Goal: Task Accomplishment & Management: Manage account settings

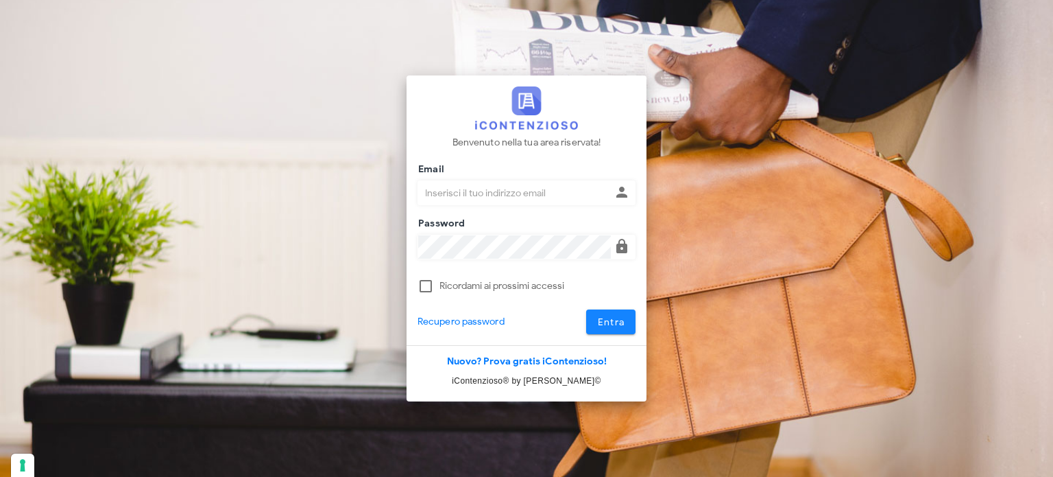
type input "avvocatobrunomaviglia@gmail.com"
click at [607, 313] on button "Entra" at bounding box center [611, 321] width 50 height 25
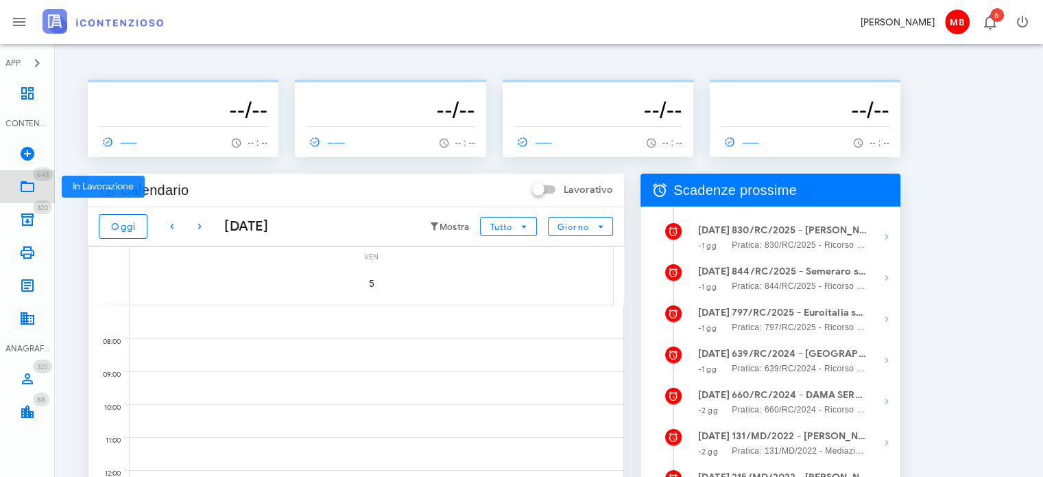
click at [33, 189] on icon at bounding box center [27, 186] width 16 height 16
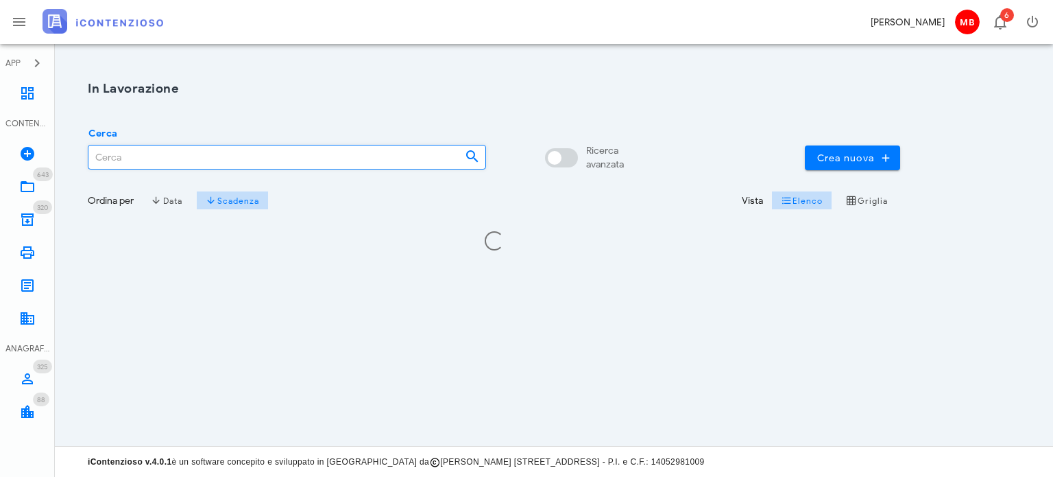
click at [158, 156] on input "Cerca" at bounding box center [270, 156] width 365 height 23
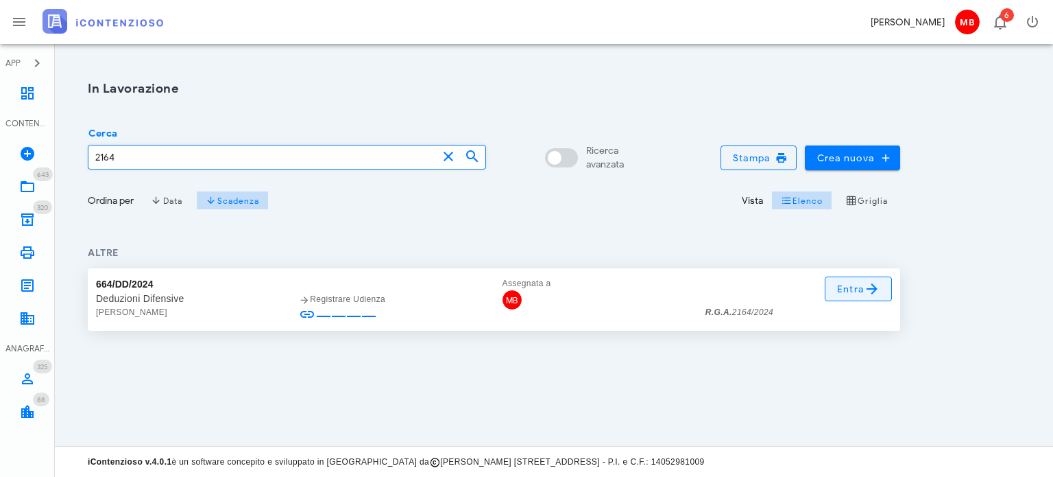
type input "2164"
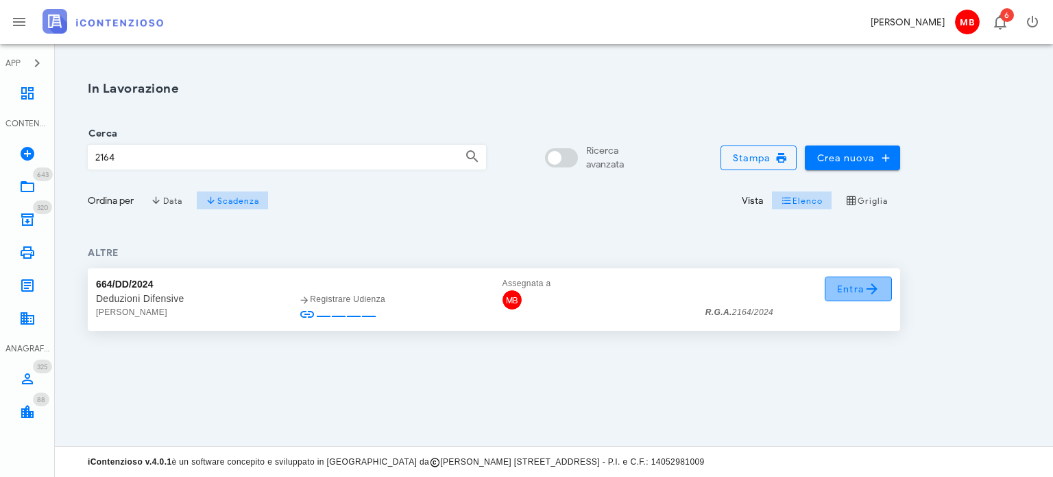
click at [860, 296] on span "Entra" at bounding box center [859, 288] width 45 height 16
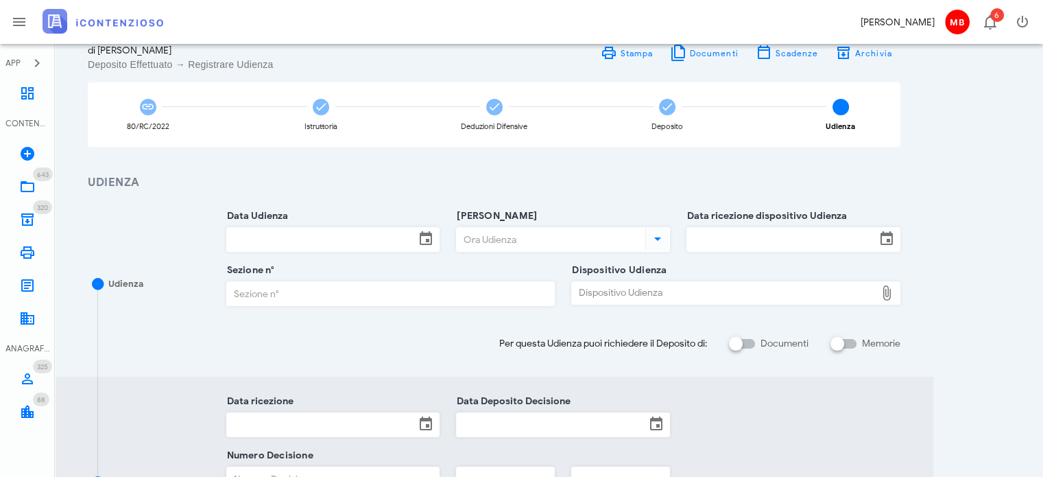
scroll to position [137, 0]
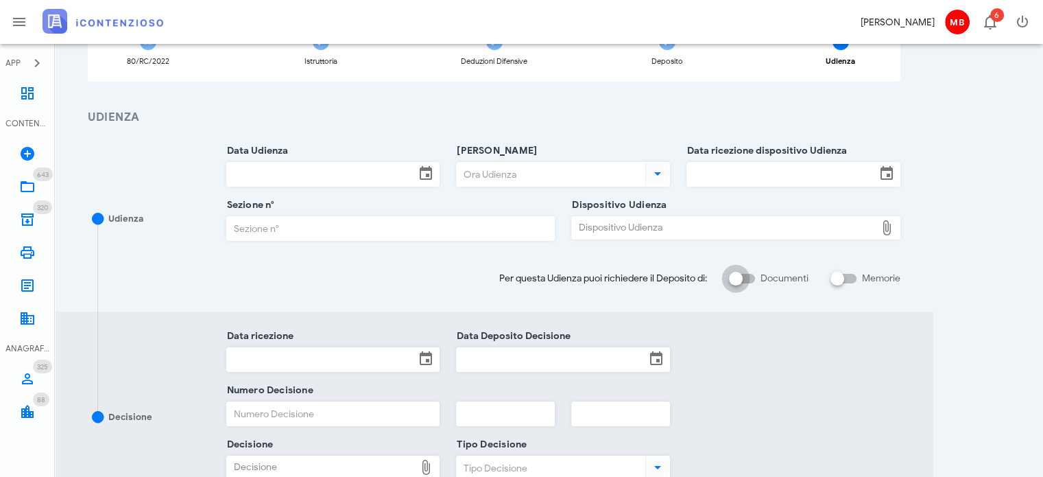
click at [741, 278] on div at bounding box center [735, 278] width 23 height 23
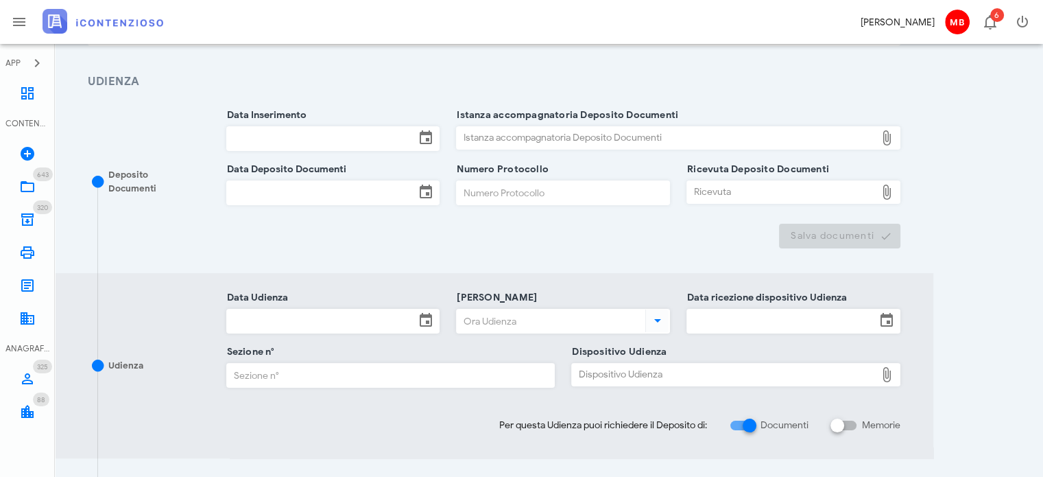
scroll to position [206, 0]
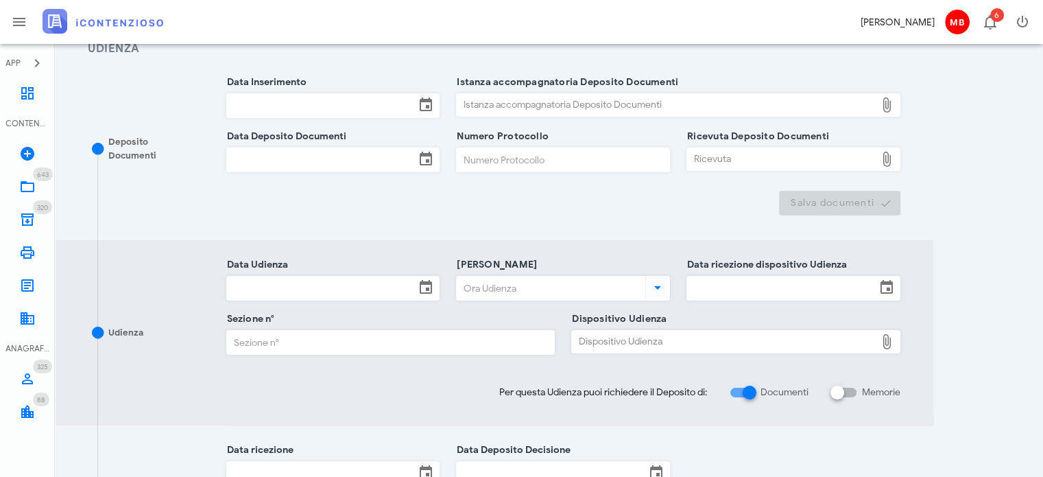
click at [751, 394] on div at bounding box center [749, 392] width 23 height 23
checkbox input "false"
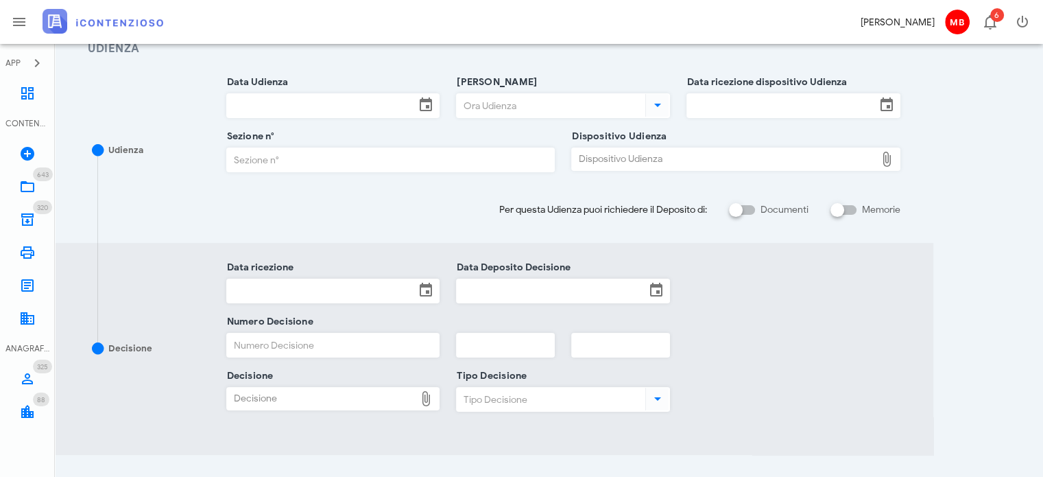
click at [760, 92] on div "Data ricezione dispositivo Udienza" at bounding box center [793, 109] width 214 height 54
click at [757, 103] on input "Data ricezione dispositivo Udienza" at bounding box center [781, 105] width 189 height 23
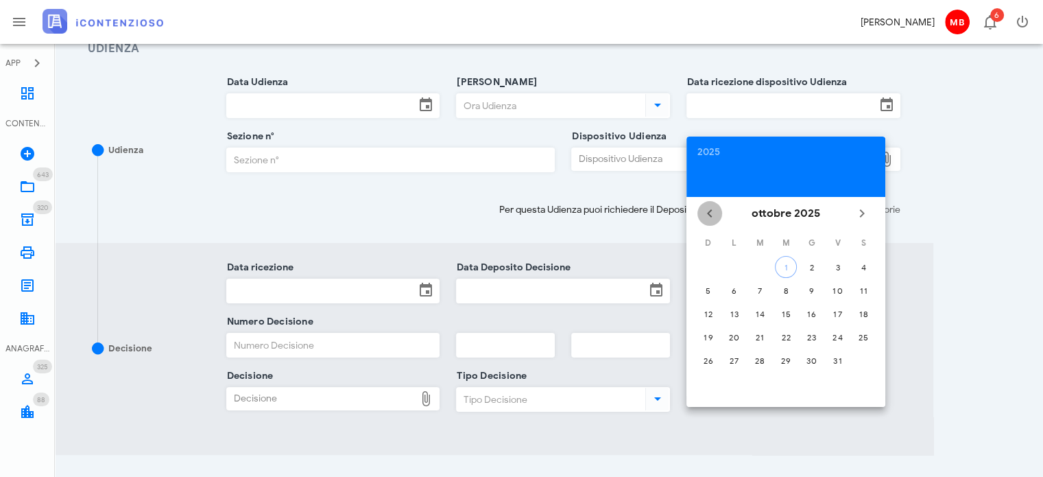
click at [710, 211] on icon "Il mese scorso" at bounding box center [709, 213] width 16 height 16
click at [709, 211] on icon "Il mese scorso" at bounding box center [709, 213] width 16 height 16
click at [632, 157] on div "Dispositivo Udienza" at bounding box center [724, 159] width 304 height 22
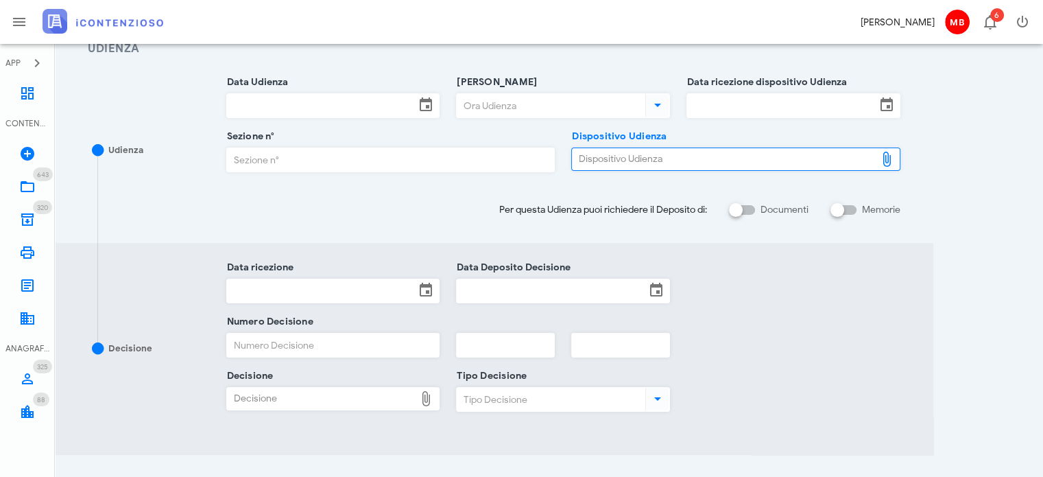
type input "C:\fakepath\AvvTratt___2164_2024.pdf"
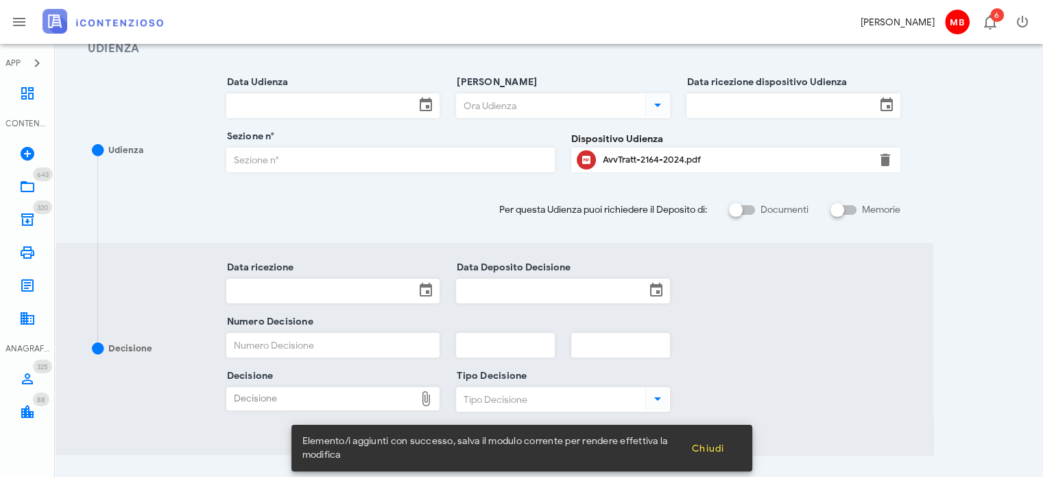
click at [647, 163] on div "AvvTratt-2164-2024.pdf" at bounding box center [736, 159] width 266 height 11
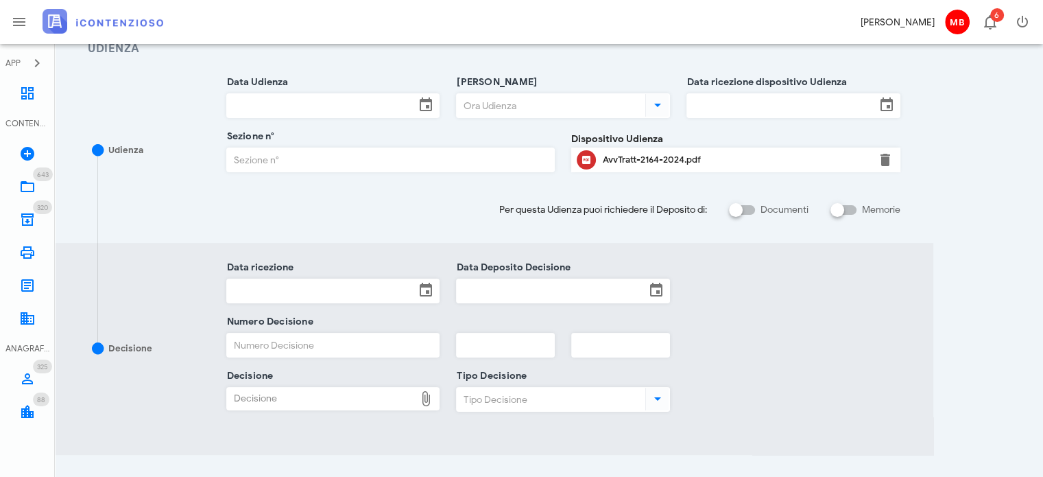
click at [351, 166] on input "Sezione n°" at bounding box center [391, 159] width 328 height 23
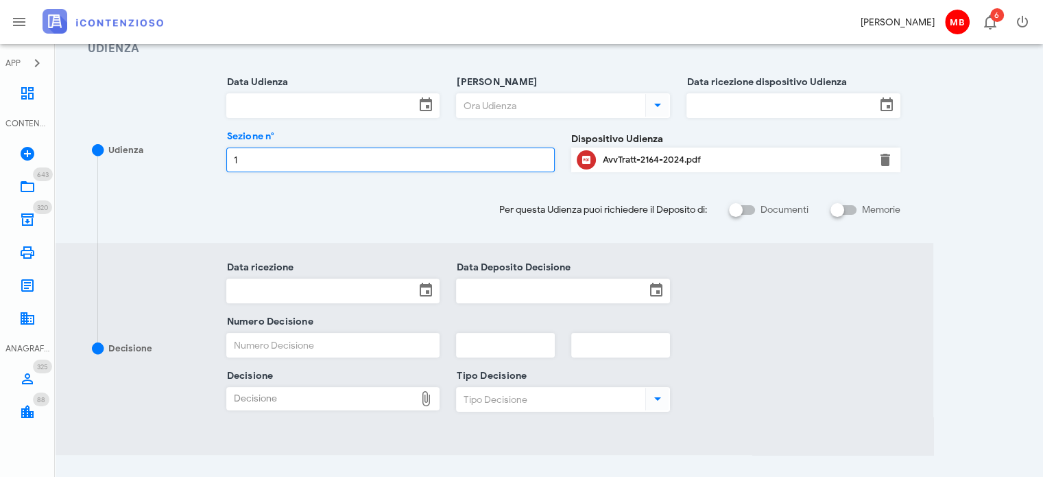
type input "1"
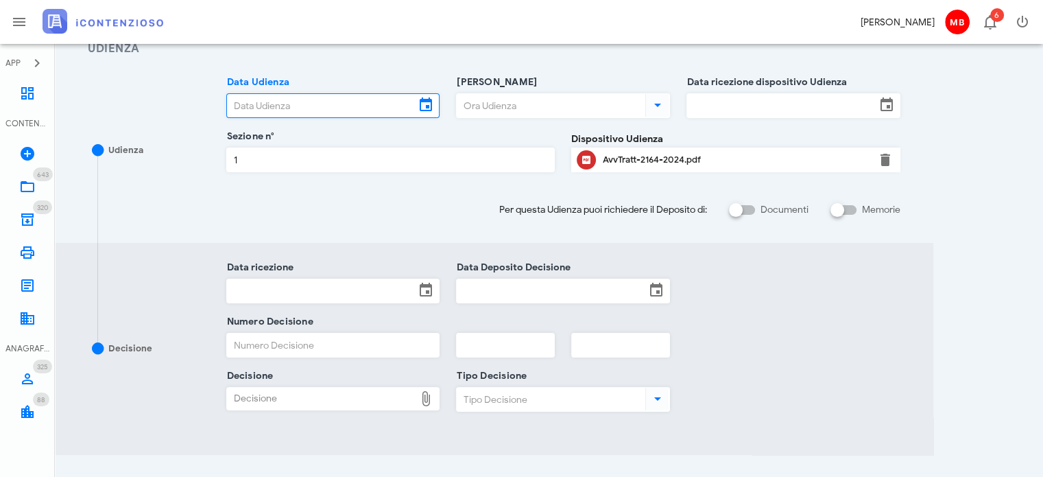
click at [331, 109] on input "Data Udienza" at bounding box center [321, 105] width 189 height 23
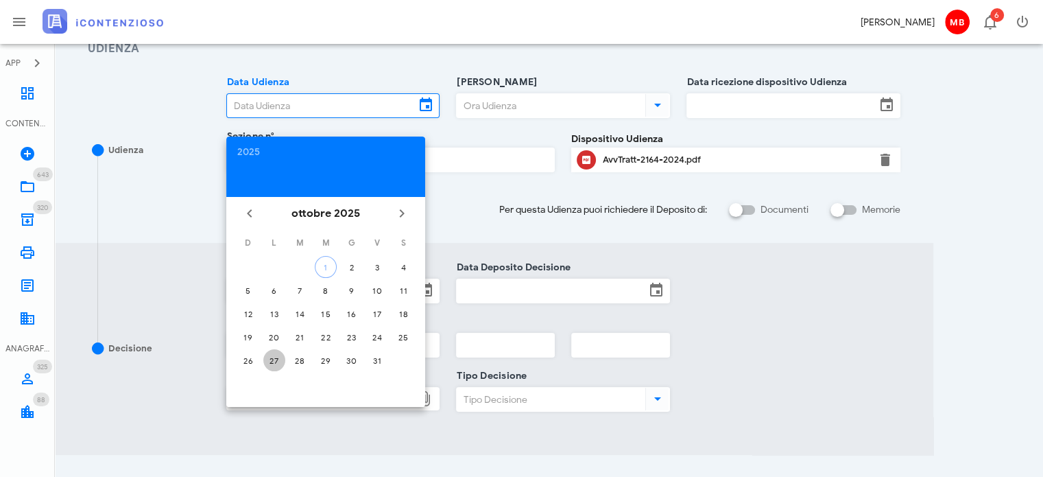
click at [278, 357] on div "27" at bounding box center [274, 360] width 22 height 10
type input "27/10/2025"
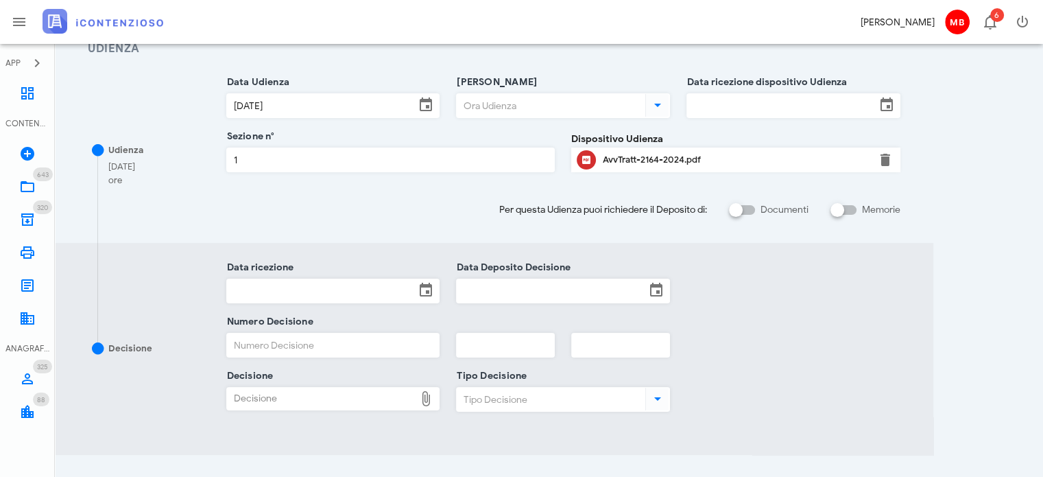
click at [507, 104] on input "[PERSON_NAME]" at bounding box center [550, 105] width 186 height 23
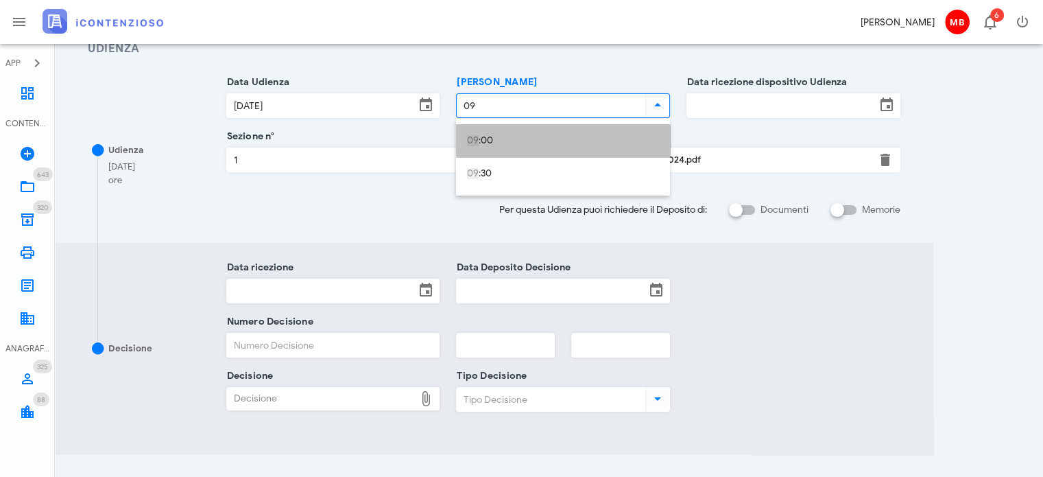
click at [499, 137] on div "09 :00" at bounding box center [563, 141] width 192 height 12
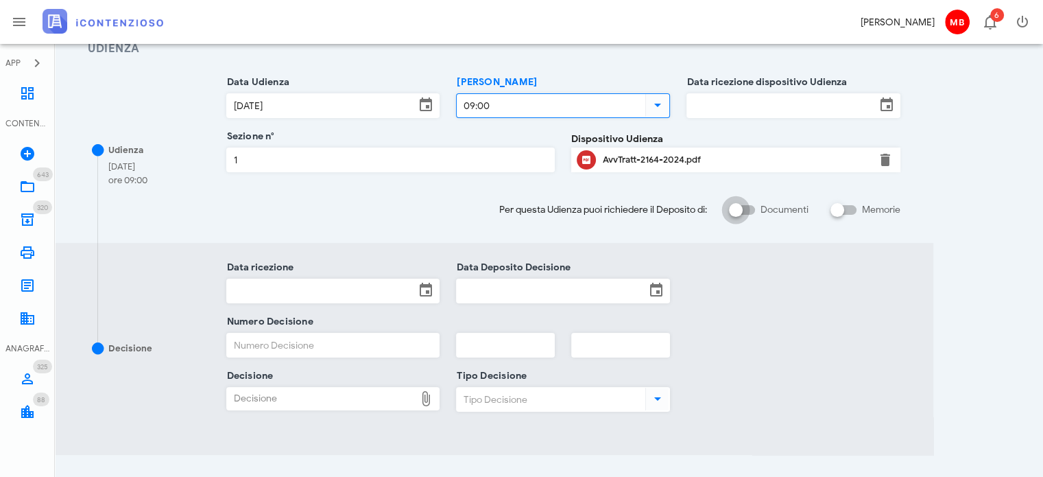
type input "09:00"
click at [738, 207] on div at bounding box center [735, 209] width 23 height 23
checkbox input "true"
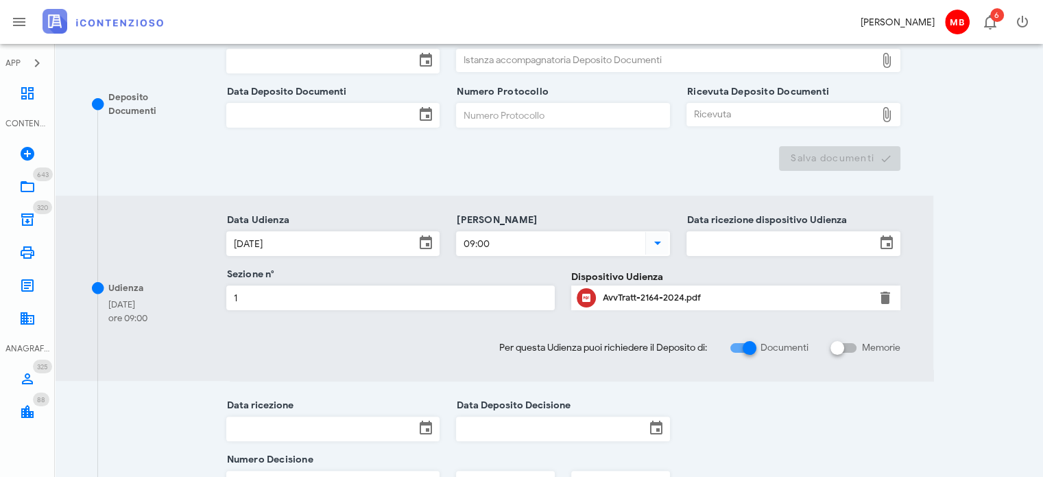
scroll to position [274, 0]
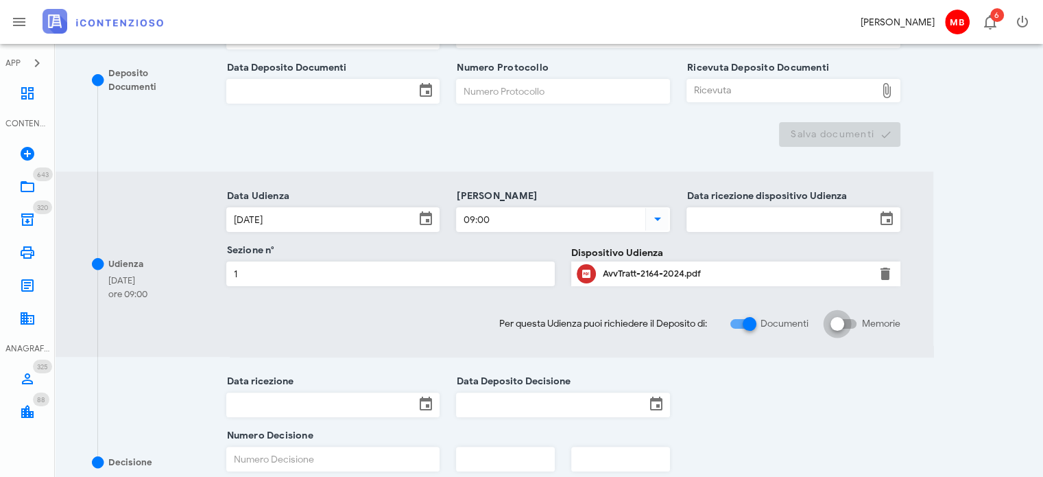
click at [837, 321] on div at bounding box center [837, 323] width 23 height 23
checkbox input "true"
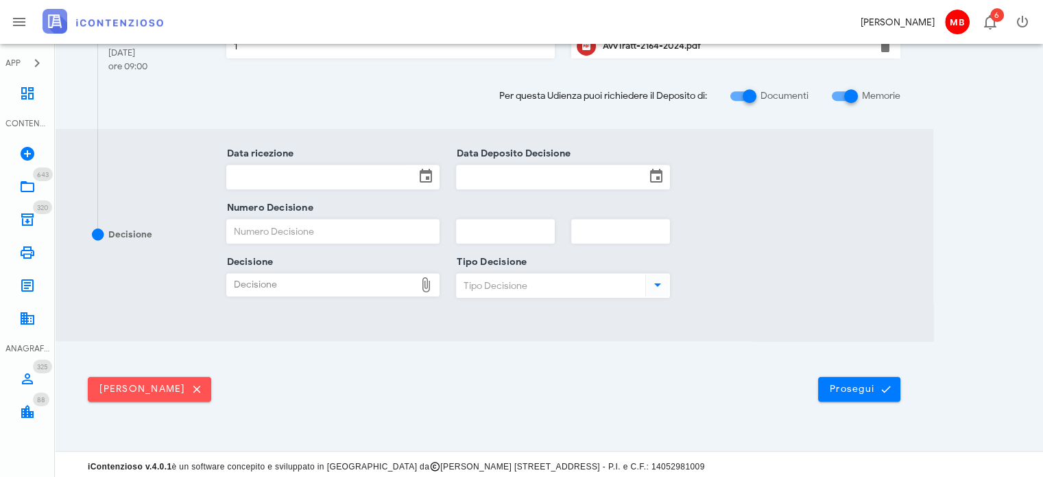
scroll to position [686, 0]
click at [845, 382] on span "Prosegui" at bounding box center [859, 387] width 60 height 12
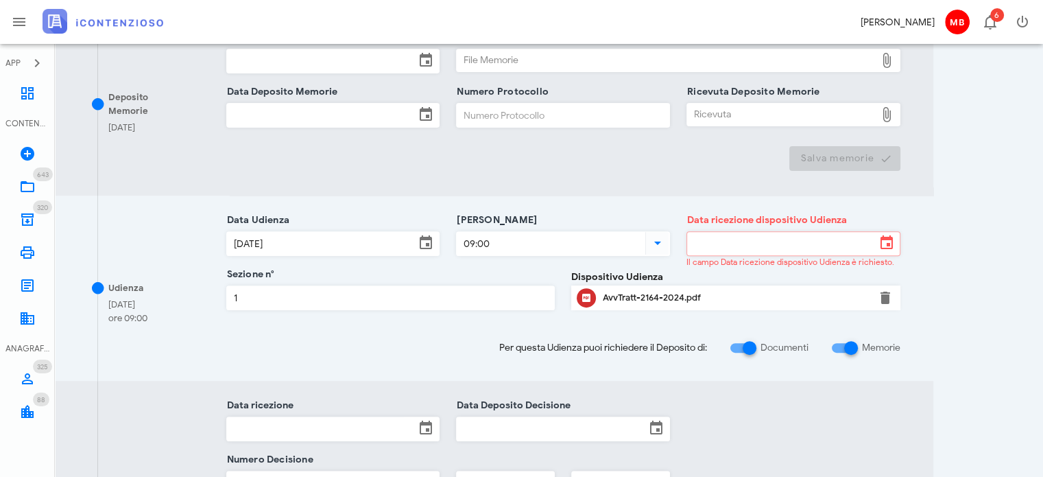
scroll to position [411, 0]
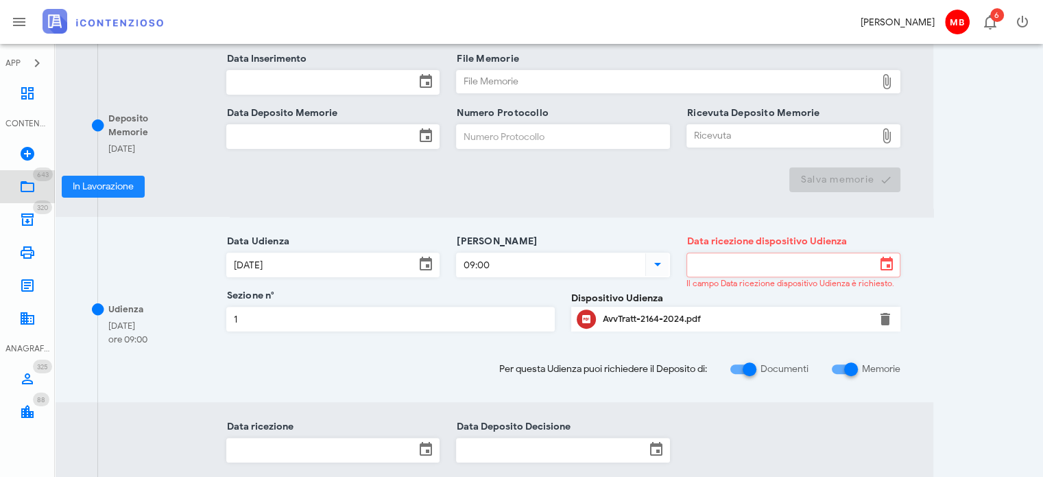
click at [37, 184] on link "643 In Lavorazione 643" at bounding box center [27, 186] width 55 height 33
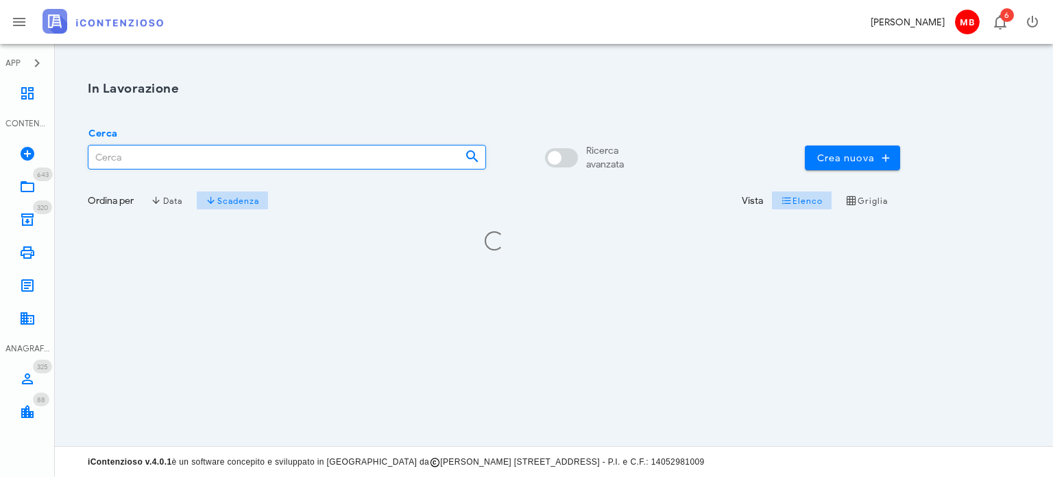
click at [200, 158] on input "Cerca" at bounding box center [270, 156] width 365 height 23
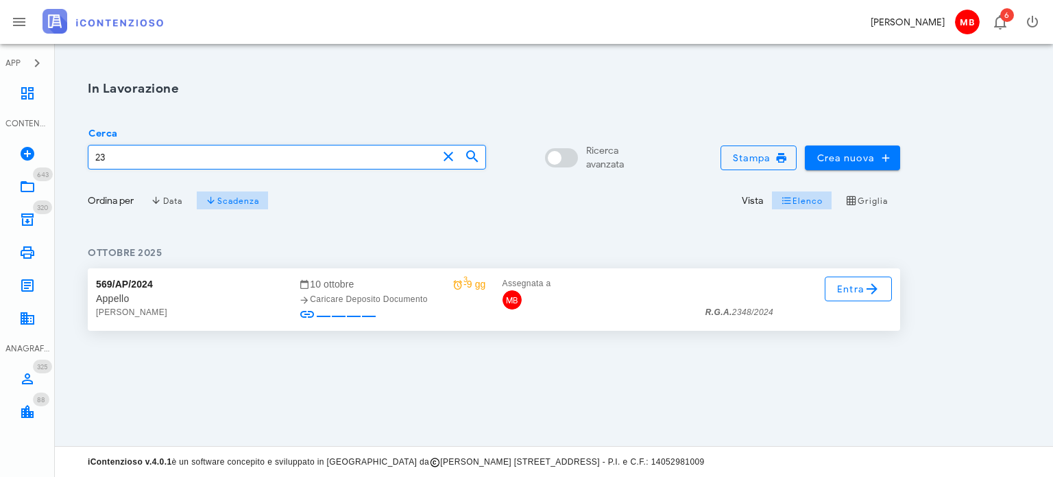
type input "2"
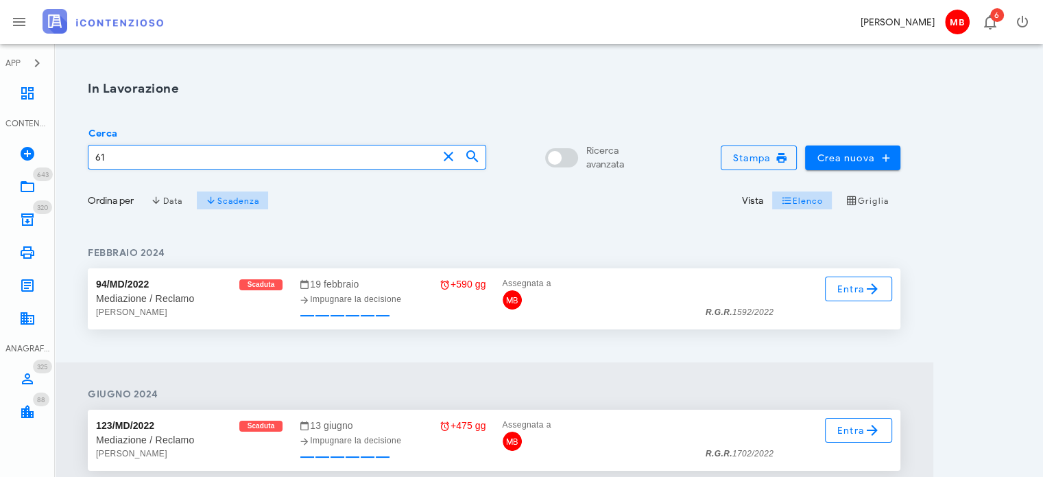
type input "6"
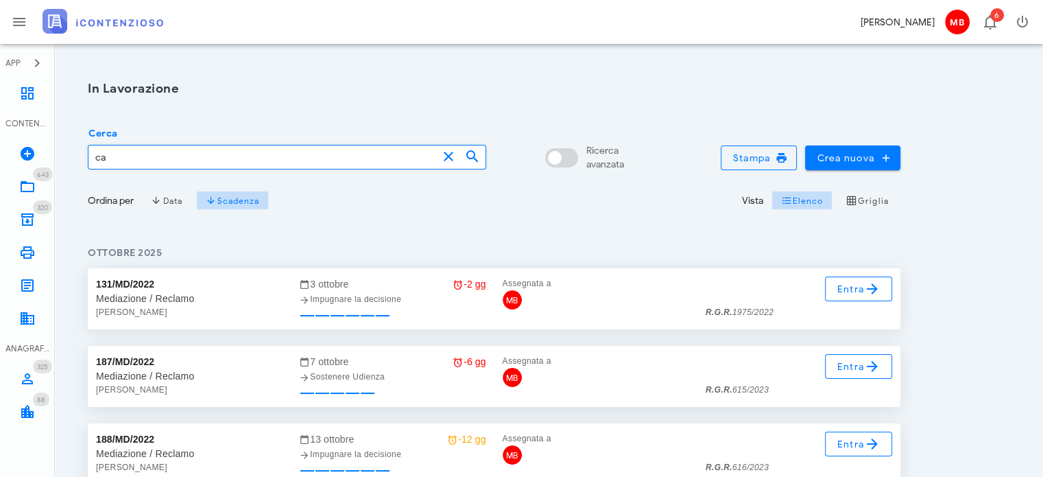
type input "c"
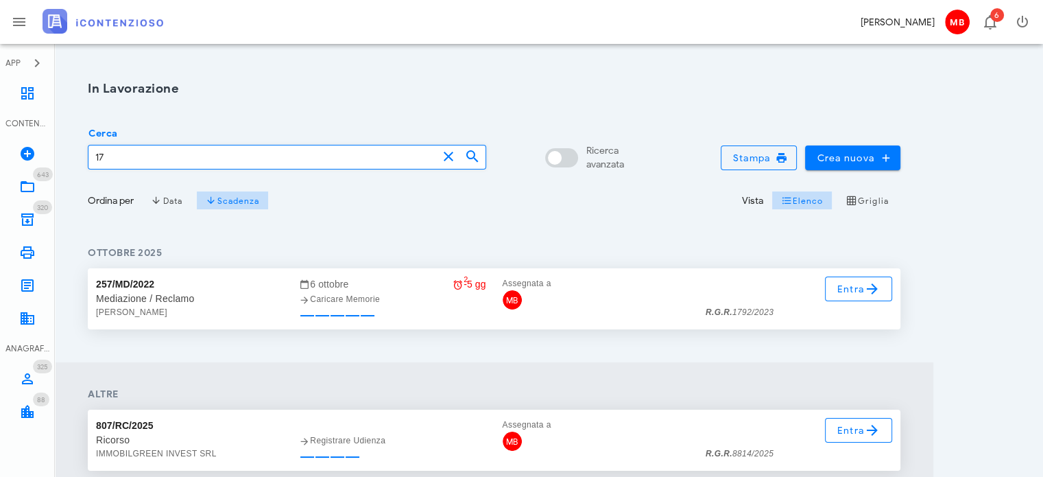
type input "1"
type input "3"
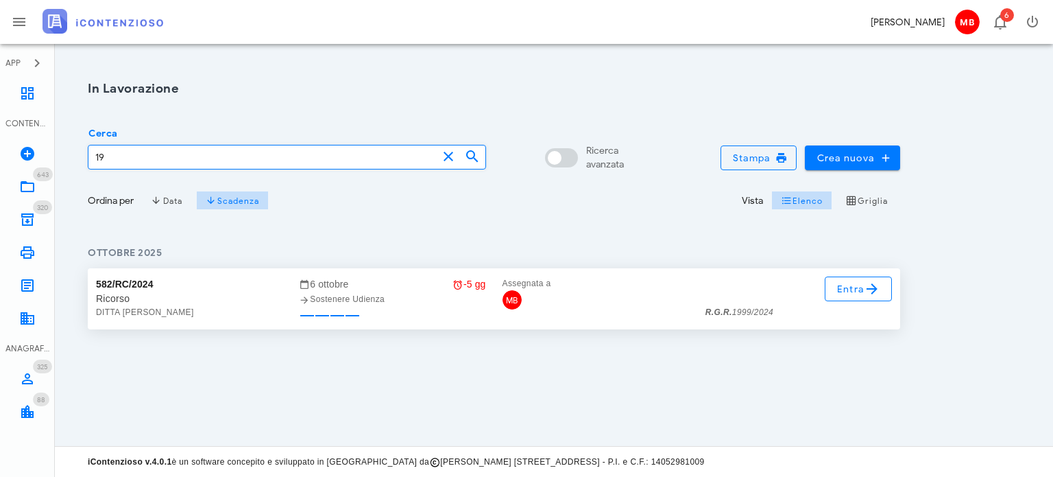
type input "1"
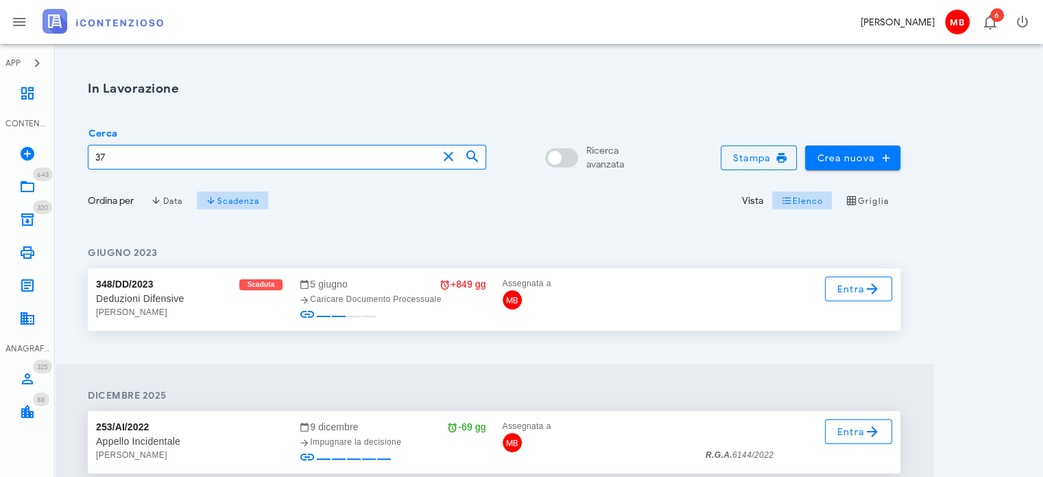
type input "3"
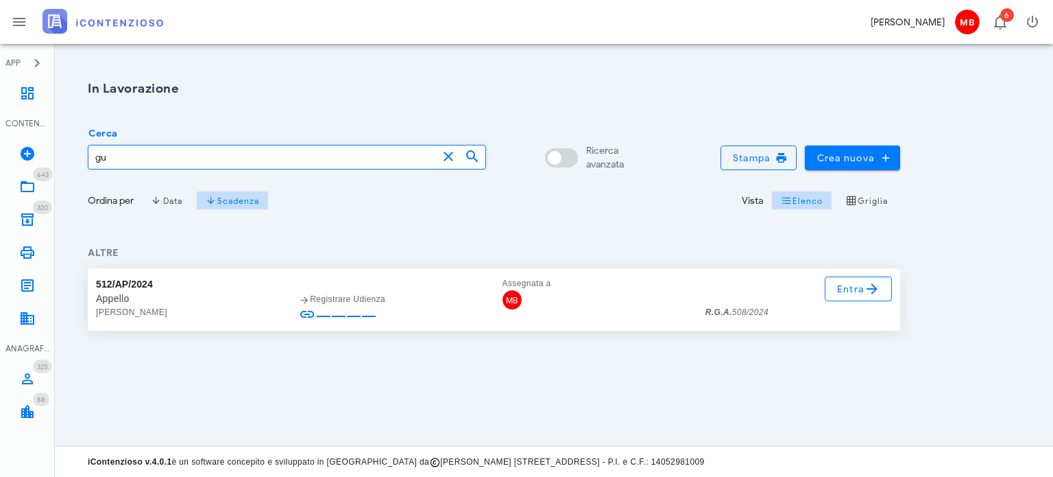
type input "g"
type input "3317"
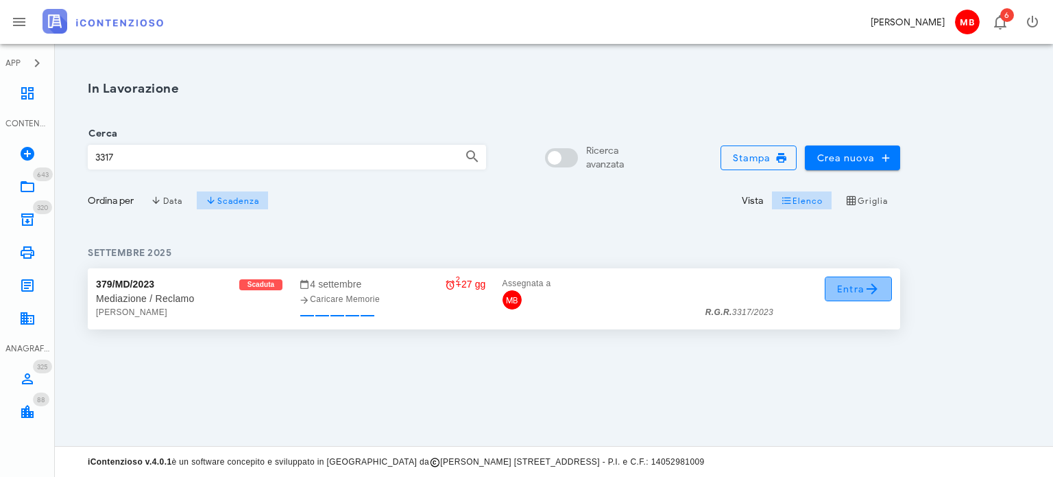
click at [848, 291] on span "Entra" at bounding box center [859, 288] width 45 height 16
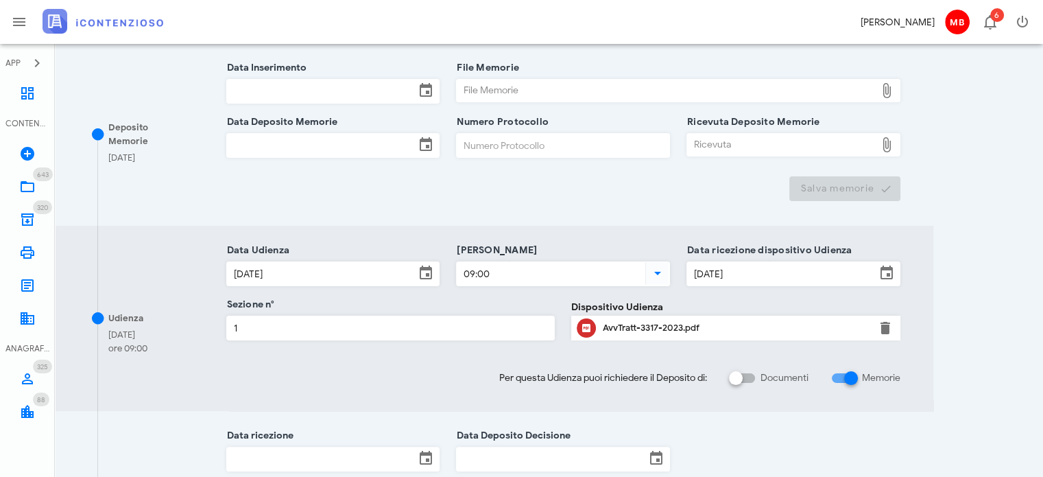
scroll to position [343, 0]
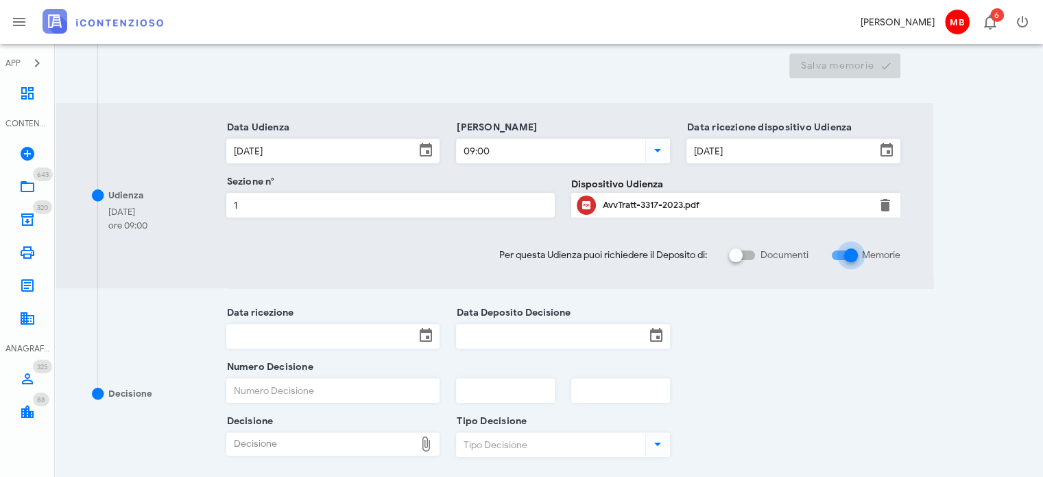
click at [852, 253] on div at bounding box center [850, 254] width 23 height 23
checkbox input "false"
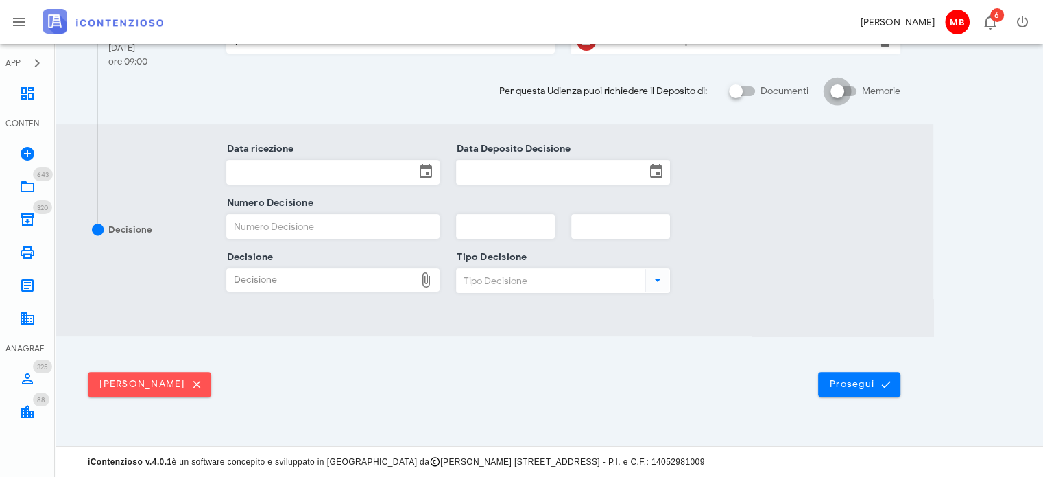
scroll to position [322, 0]
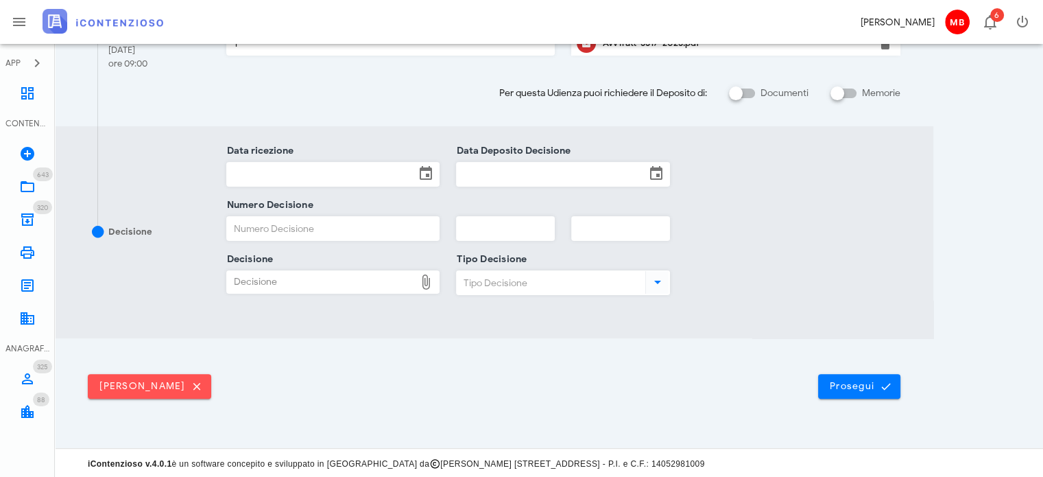
click at [288, 172] on input "Data ricezione" at bounding box center [321, 174] width 189 height 23
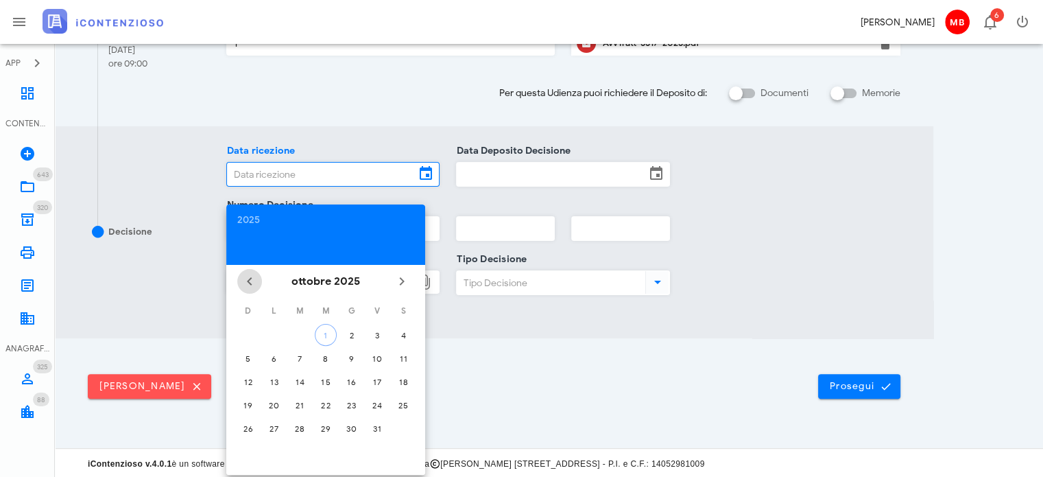
click at [251, 280] on icon "Il mese scorso" at bounding box center [249, 281] width 16 height 16
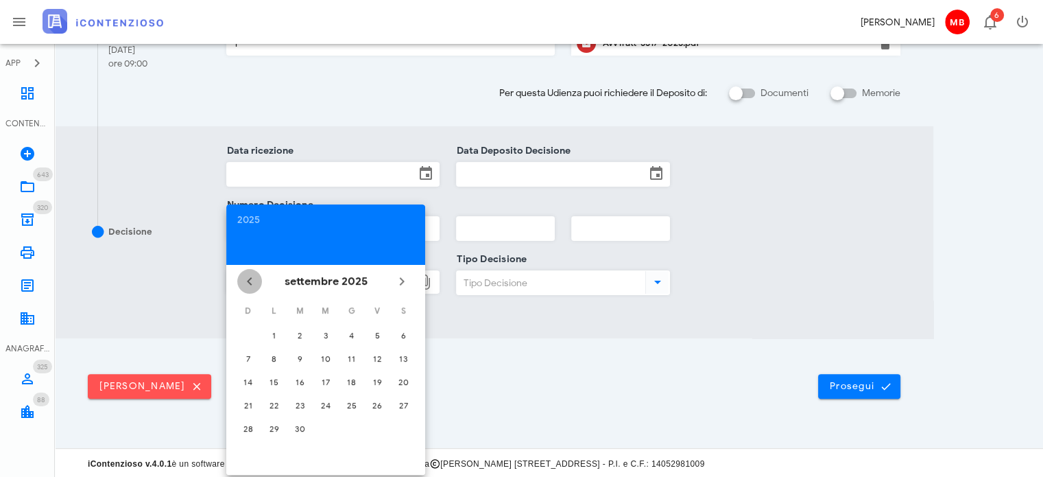
click at [251, 280] on icon "Il mese scorso" at bounding box center [249, 281] width 16 height 16
click at [402, 283] on icon "Il prossimo mese" at bounding box center [402, 281] width 16 height 16
click at [240, 285] on span "Il mese scorso" at bounding box center [249, 281] width 25 height 16
click at [280, 380] on div "15" at bounding box center [274, 381] width 22 height 10
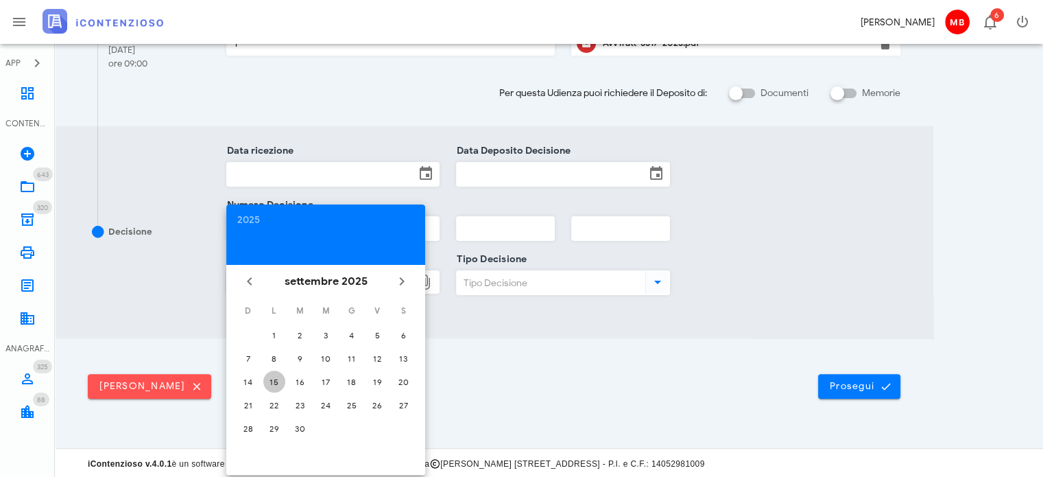
type input "15/09/2025"
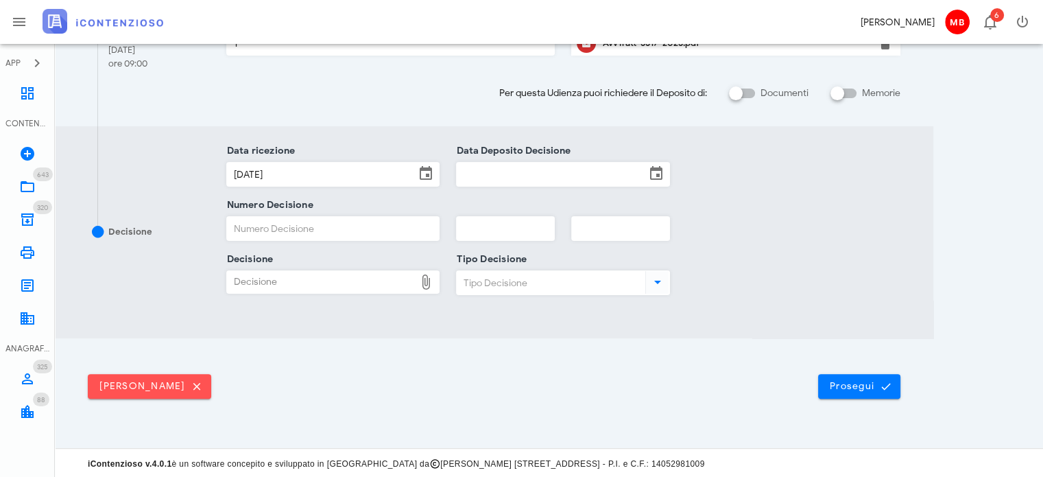
click at [278, 283] on div "Decisione" at bounding box center [321, 282] width 189 height 22
type input "C:\fakepath\Sentenza_RG_003317_2023_UD_15092025.pdf"
click at [425, 169] on icon at bounding box center [426, 173] width 16 height 16
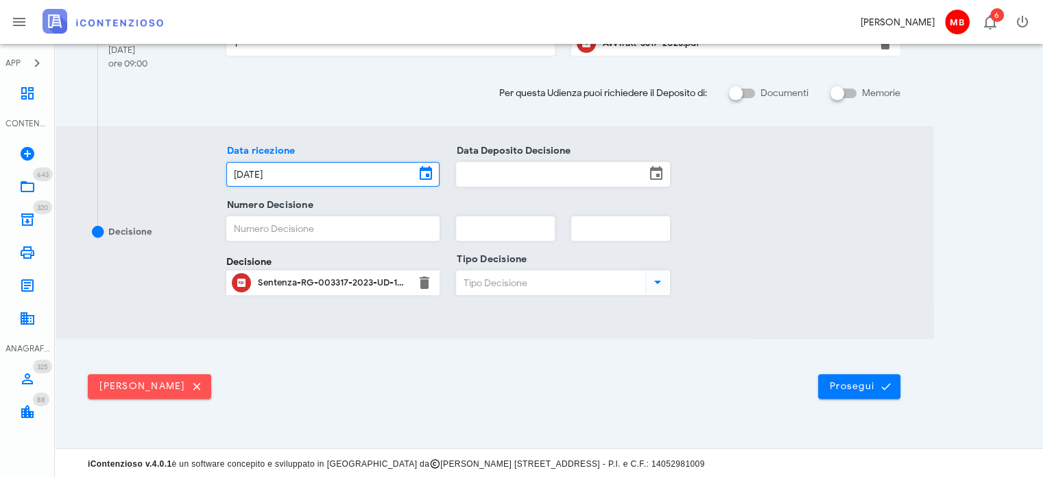
click at [405, 175] on input "15/09/2025" at bounding box center [321, 174] width 189 height 23
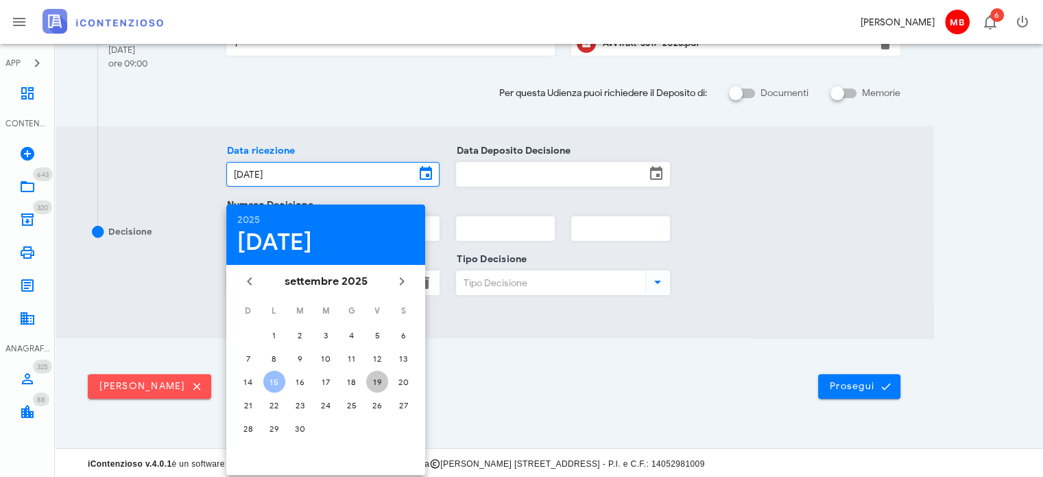
click at [374, 377] on div "19" at bounding box center [377, 381] width 22 height 10
type input "19/09/2025"
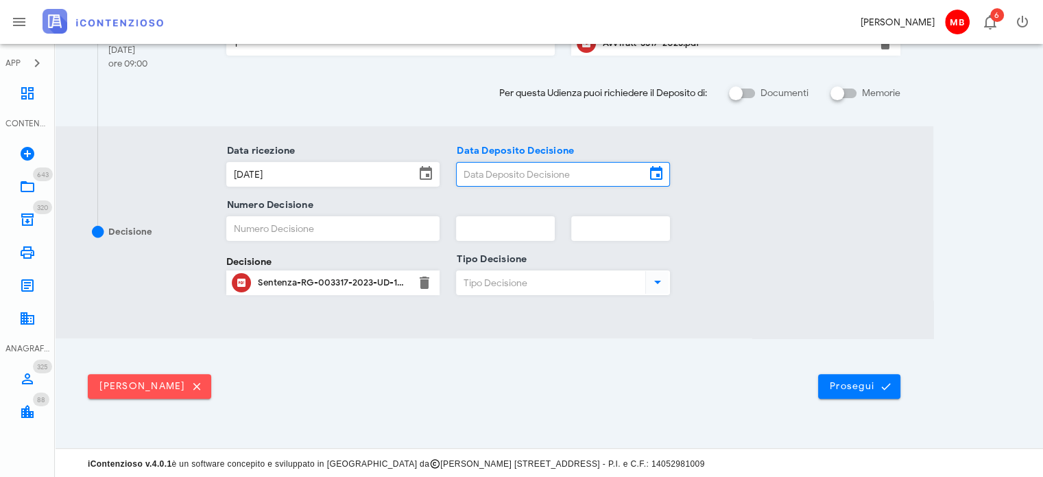
click at [494, 173] on input "Data Deposito Decisione" at bounding box center [551, 174] width 189 height 23
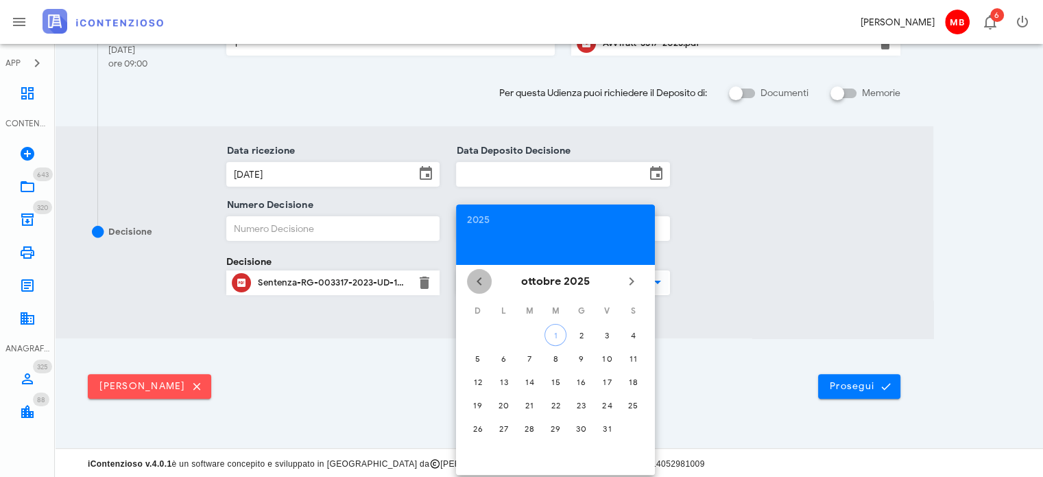
click at [484, 278] on icon "Il mese scorso" at bounding box center [479, 281] width 16 height 16
click at [606, 372] on button "19" at bounding box center [607, 381] width 22 height 22
type input "19/09/2025"
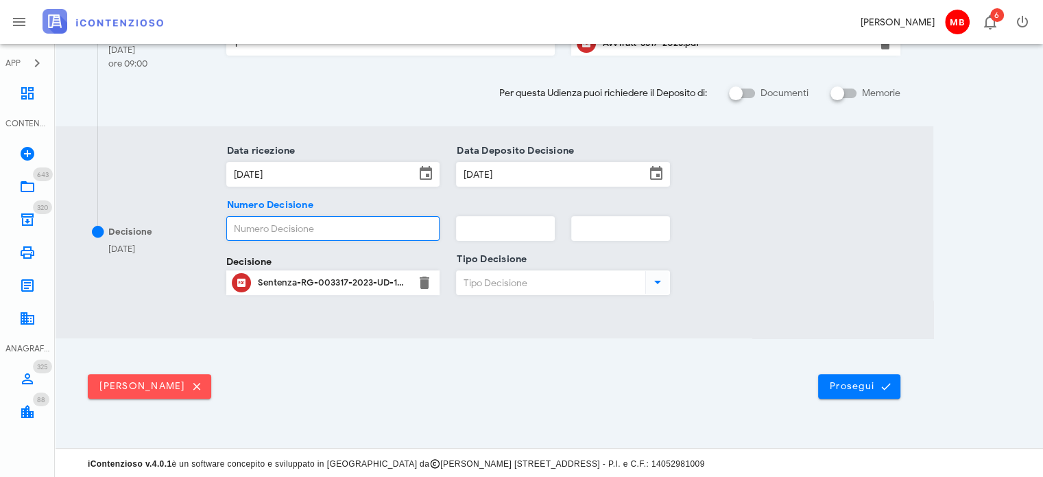
click at [359, 219] on input "Numero Decisione" at bounding box center [333, 228] width 213 height 23
type input "1024"
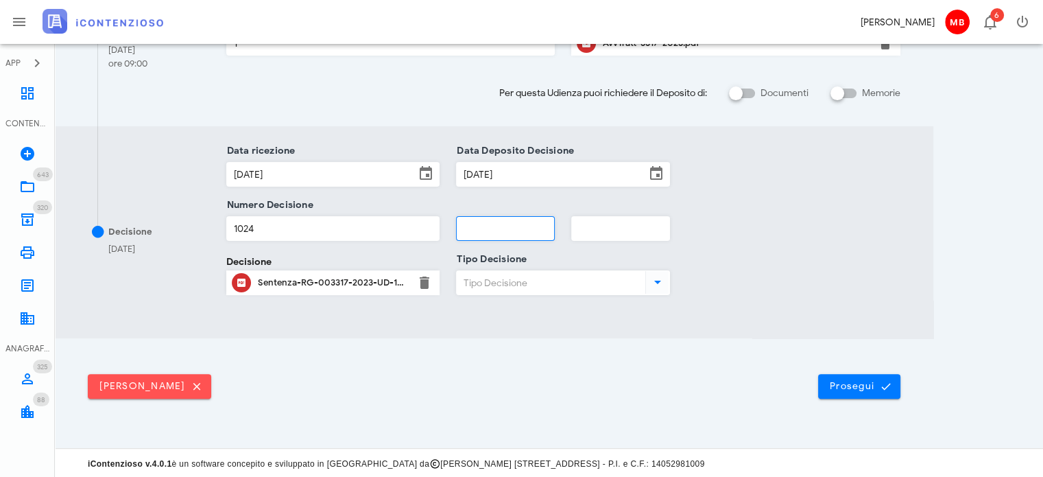
click at [507, 236] on input "text" at bounding box center [505, 228] width 97 height 23
type input "2025"
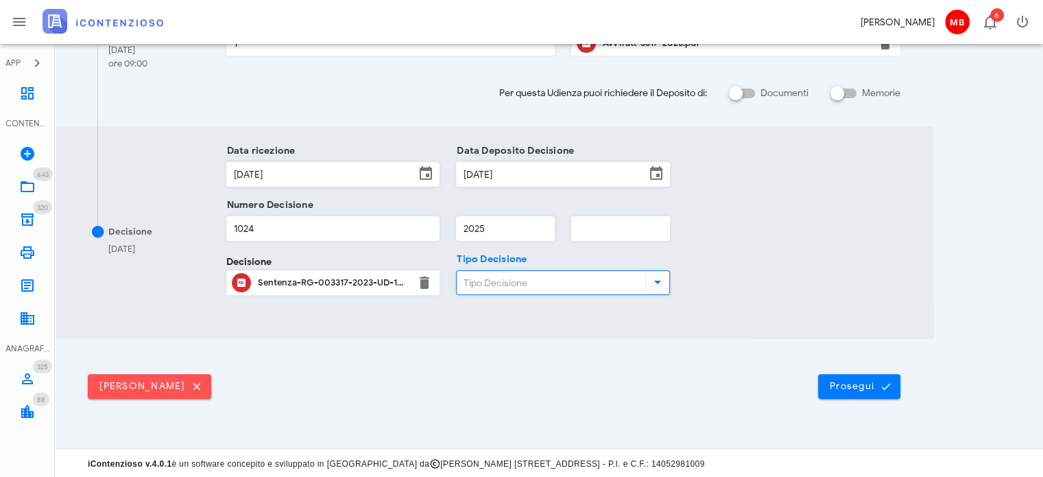
click at [507, 287] on input "Tipo Decisione" at bounding box center [550, 282] width 186 height 23
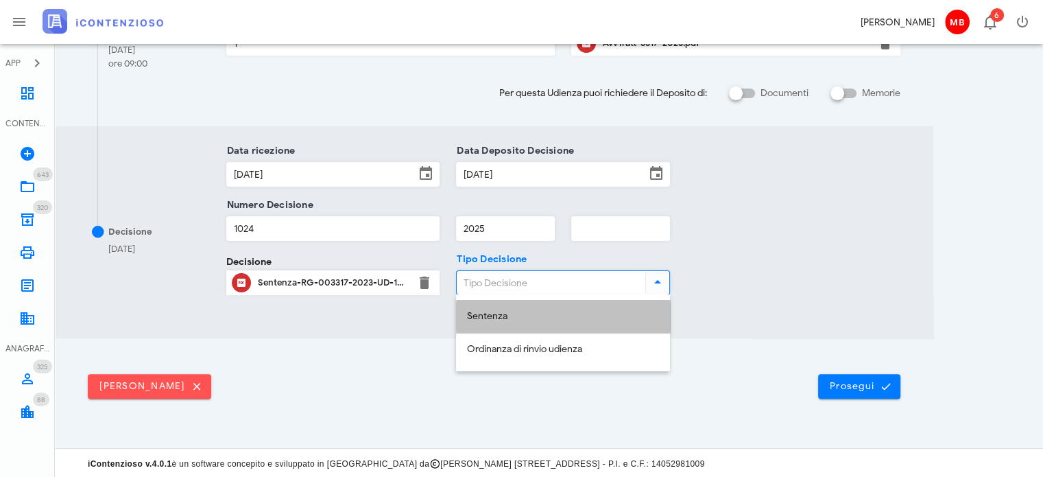
click at [507, 315] on div "Sentenza" at bounding box center [563, 317] width 192 height 12
type input "Sentenza"
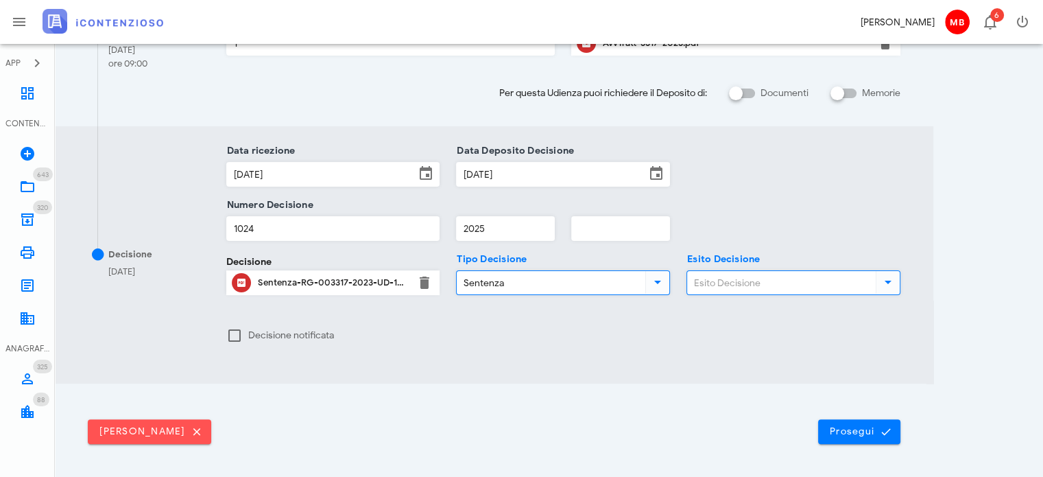
click at [755, 276] on input "Esito Decisione" at bounding box center [780, 282] width 186 height 23
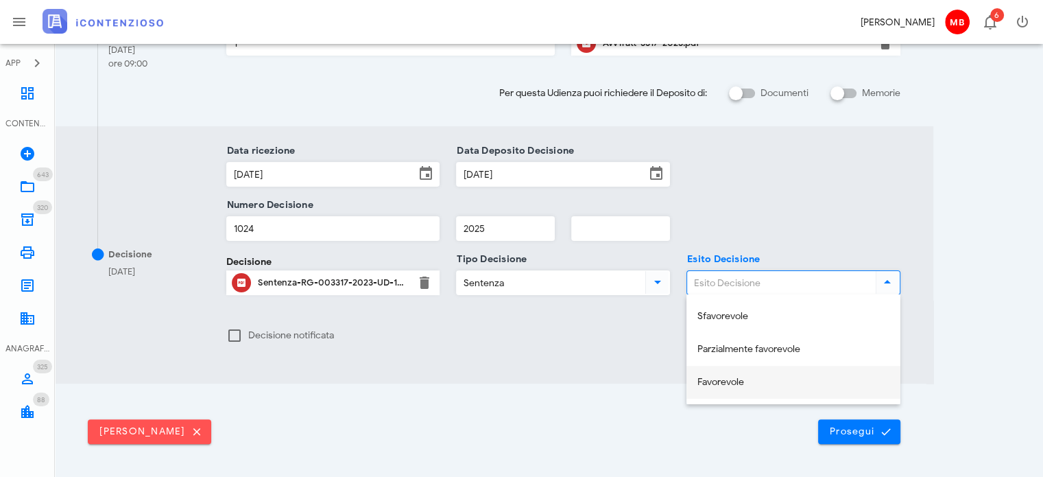
click at [720, 383] on div "Favorevole" at bounding box center [793, 382] width 192 height 12
type input "Favorevole"
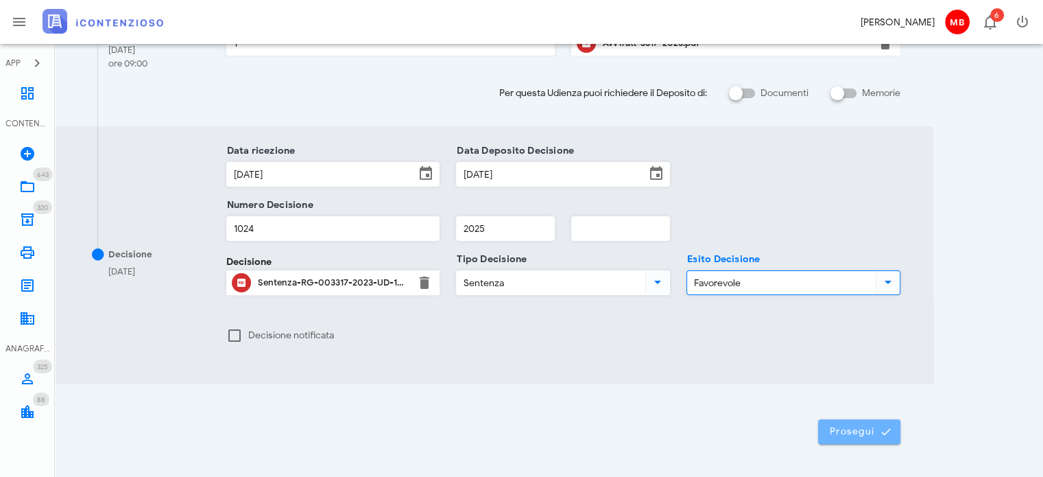
click at [850, 430] on span "Prosegui" at bounding box center [859, 431] width 60 height 12
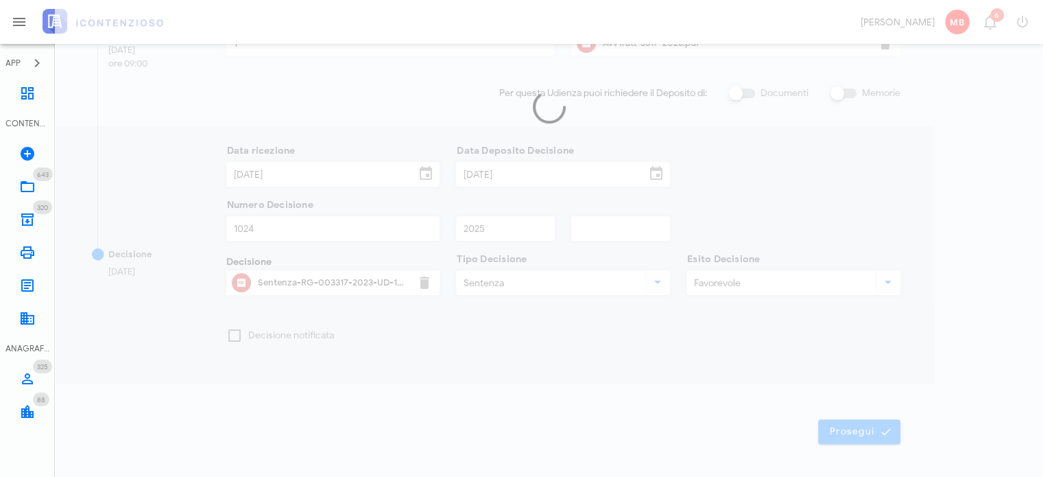
scroll to position [0, 0]
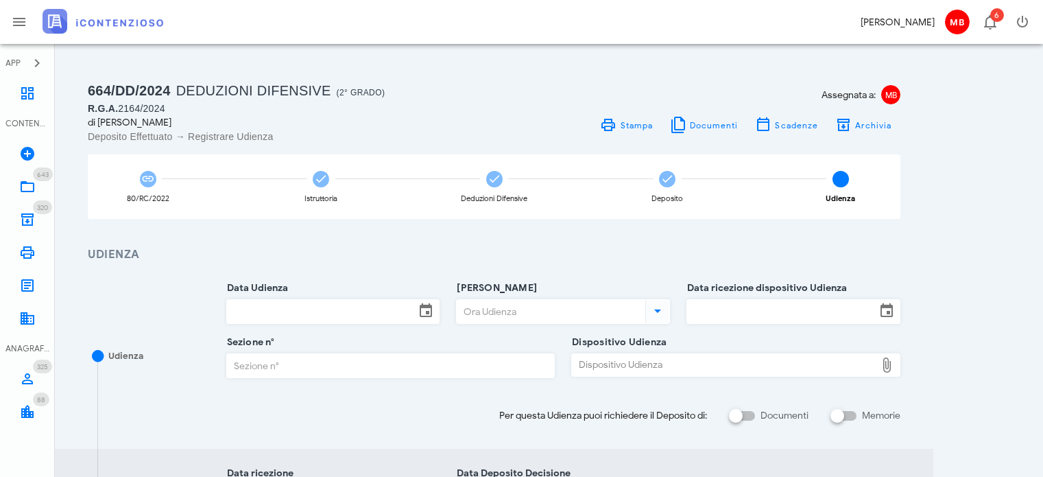
scroll to position [322, 0]
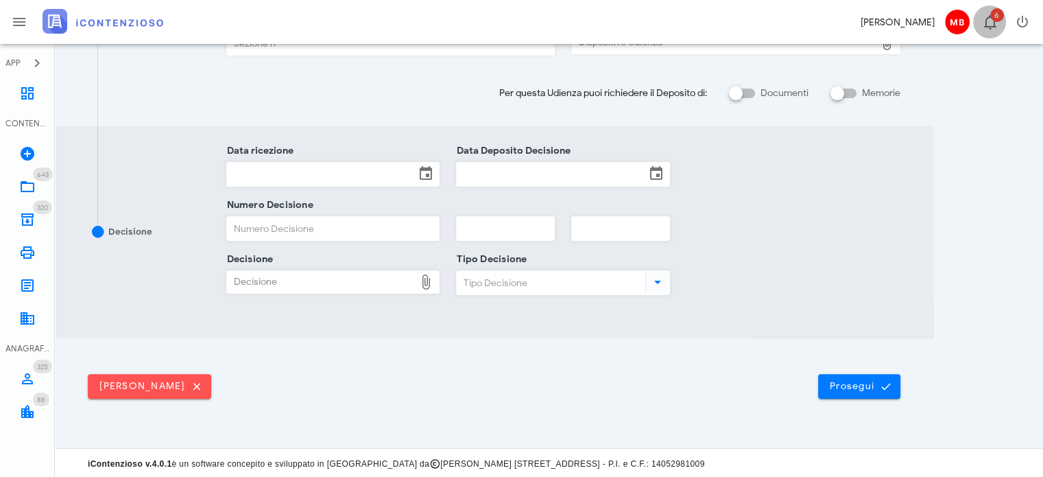
click at [989, 18] on span "6" at bounding box center [989, 22] width 17 height 16
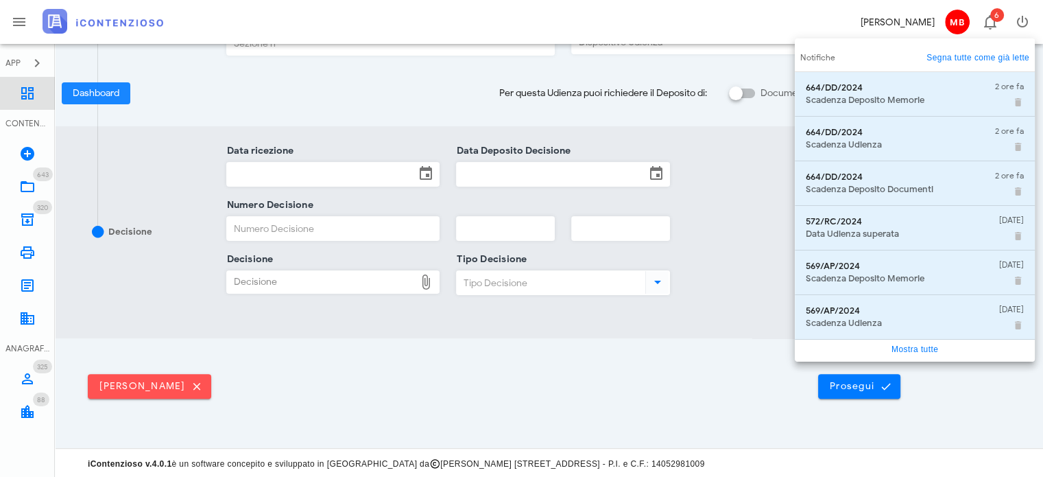
click at [25, 91] on icon at bounding box center [27, 93] width 16 height 16
